Goal: Task Accomplishment & Management: Use online tool/utility

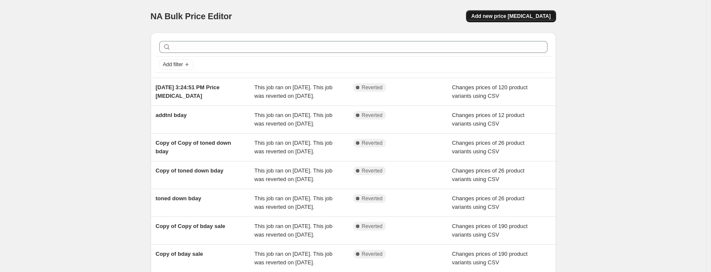
click at [530, 13] on button "Add new price [MEDICAL_DATA]" at bounding box center [511, 16] width 90 height 12
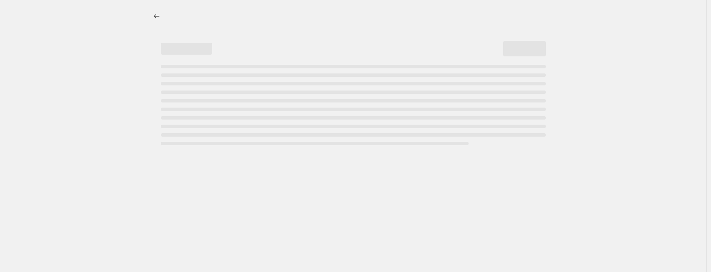
select select "percentage"
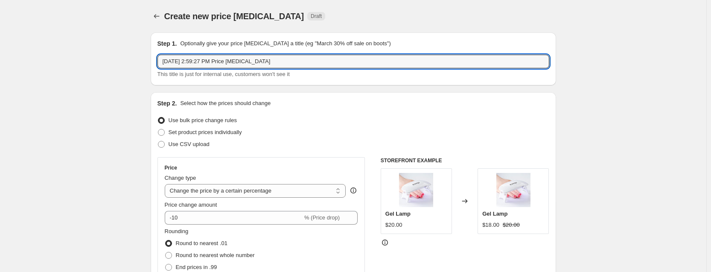
drag, startPoint x: 287, startPoint y: 62, endPoint x: 101, endPoint y: 48, distance: 187.3
type input "all pedi sale"
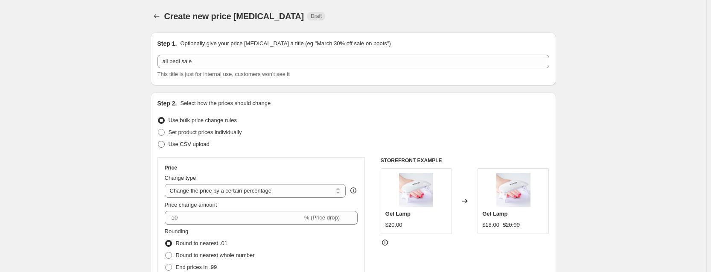
click at [198, 139] on label "Use CSV upload" at bounding box center [183, 144] width 52 height 12
click at [158, 141] on input "Use CSV upload" at bounding box center [158, 141] width 0 height 0
radio input "true"
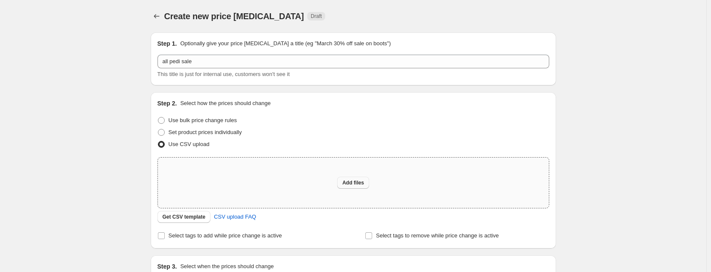
click at [360, 179] on button "Add files" at bounding box center [353, 183] width 32 height 12
type input "C:\fakepath\all pedi.csv"
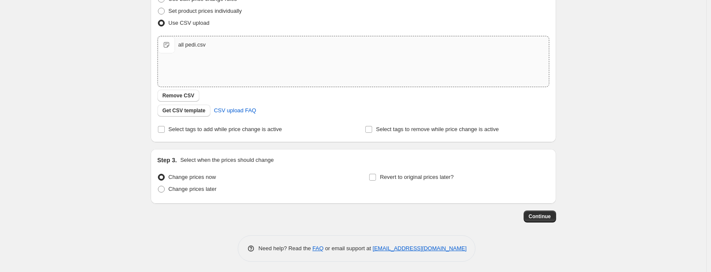
scroll to position [124, 0]
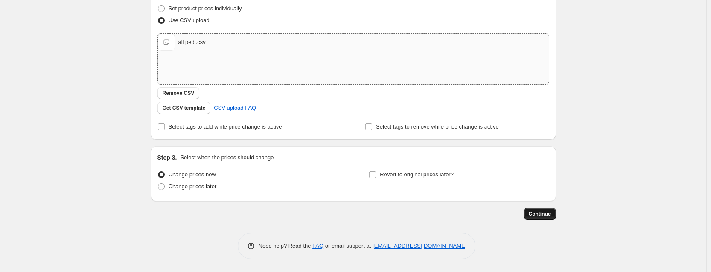
click at [538, 213] on span "Continue" at bounding box center [539, 213] width 22 height 7
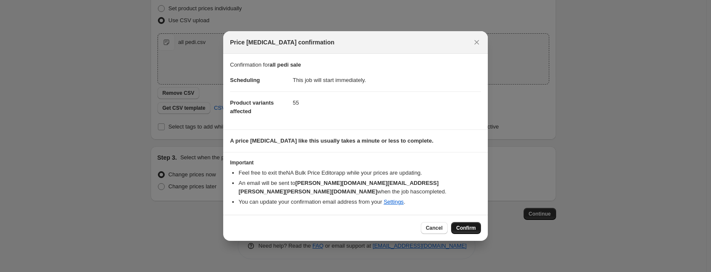
click at [466, 224] on span "Confirm" at bounding box center [466, 227] width 20 height 7
